Goal: Check status: Check status

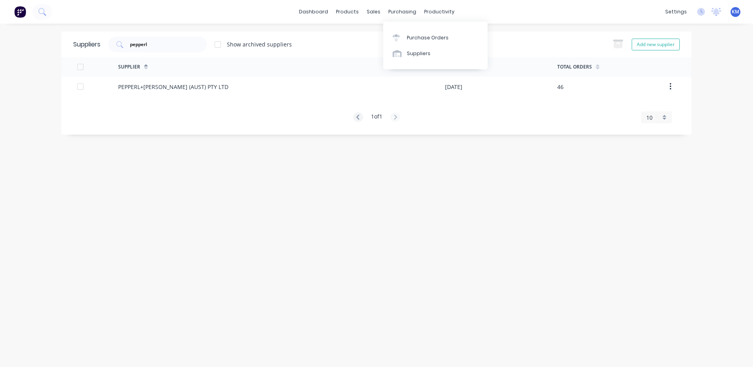
drag, startPoint x: 401, startPoint y: 49, endPoint x: 117, endPoint y: 31, distance: 284.0
click at [401, 49] on link "Suppliers" at bounding box center [435, 54] width 104 height 16
click at [156, 47] on input "pepperl" at bounding box center [161, 45] width 65 height 8
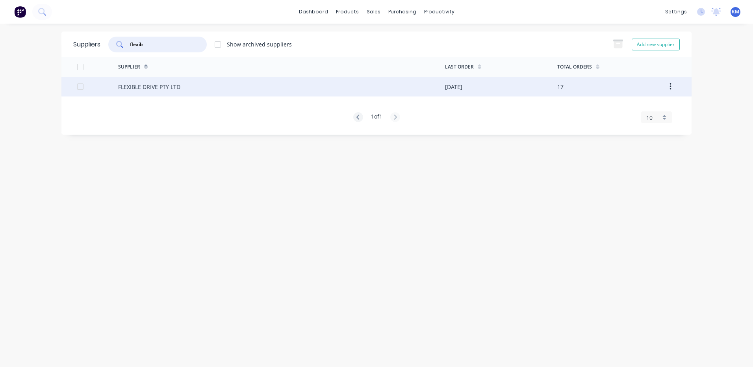
type input "flexib"
click at [188, 89] on div "FLEXIBLE DRIVE PTY LTD" at bounding box center [281, 87] width 327 height 20
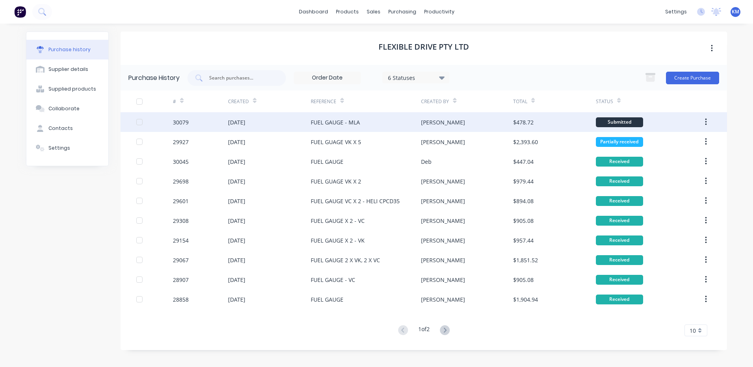
click at [358, 126] on div "FUEL GAUGE - MLA" at bounding box center [335, 122] width 49 height 8
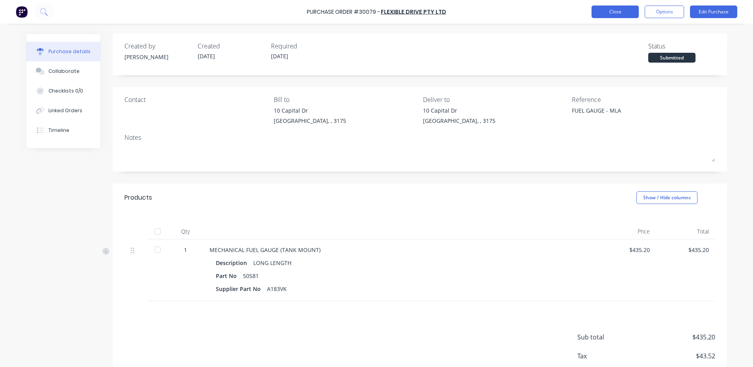
click at [598, 16] on button "Close" at bounding box center [614, 12] width 47 height 13
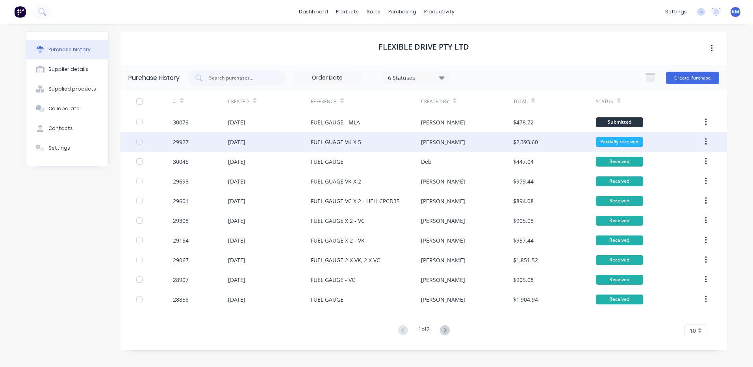
click at [582, 141] on div "$2,393.60" at bounding box center [554, 142] width 83 height 20
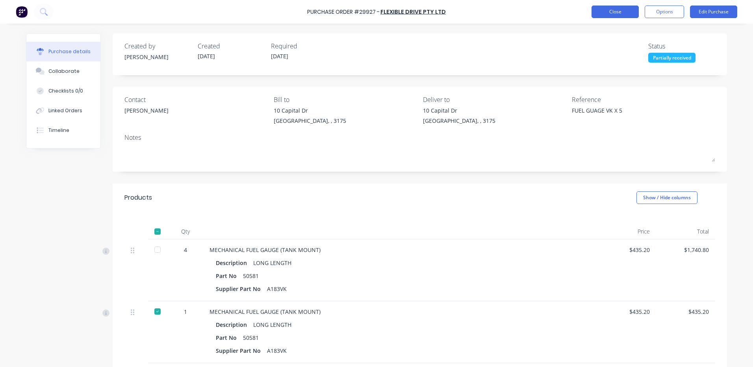
click at [591, 12] on button "Close" at bounding box center [614, 12] width 47 height 13
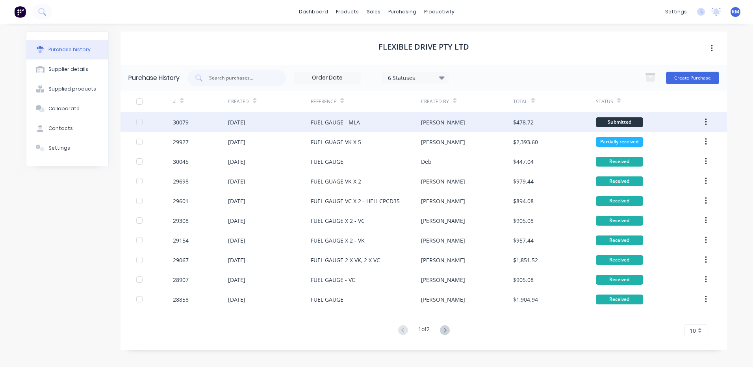
click at [471, 123] on div "[PERSON_NAME]" at bounding box center [467, 122] width 92 height 20
